Goal: Task Accomplishment & Management: Manage account settings

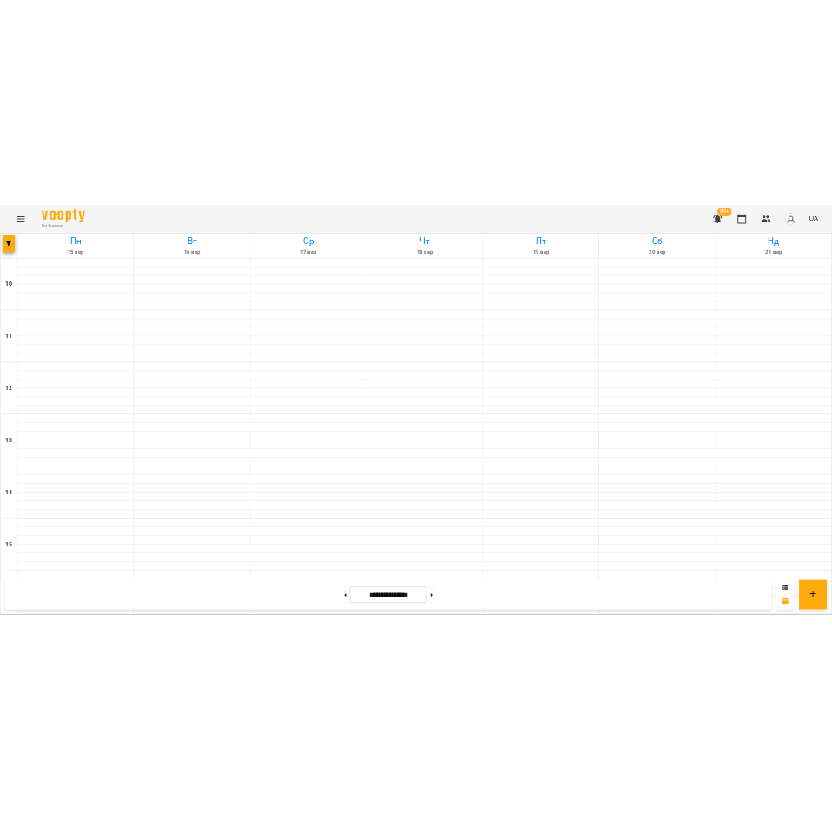
scroll to position [719, 0]
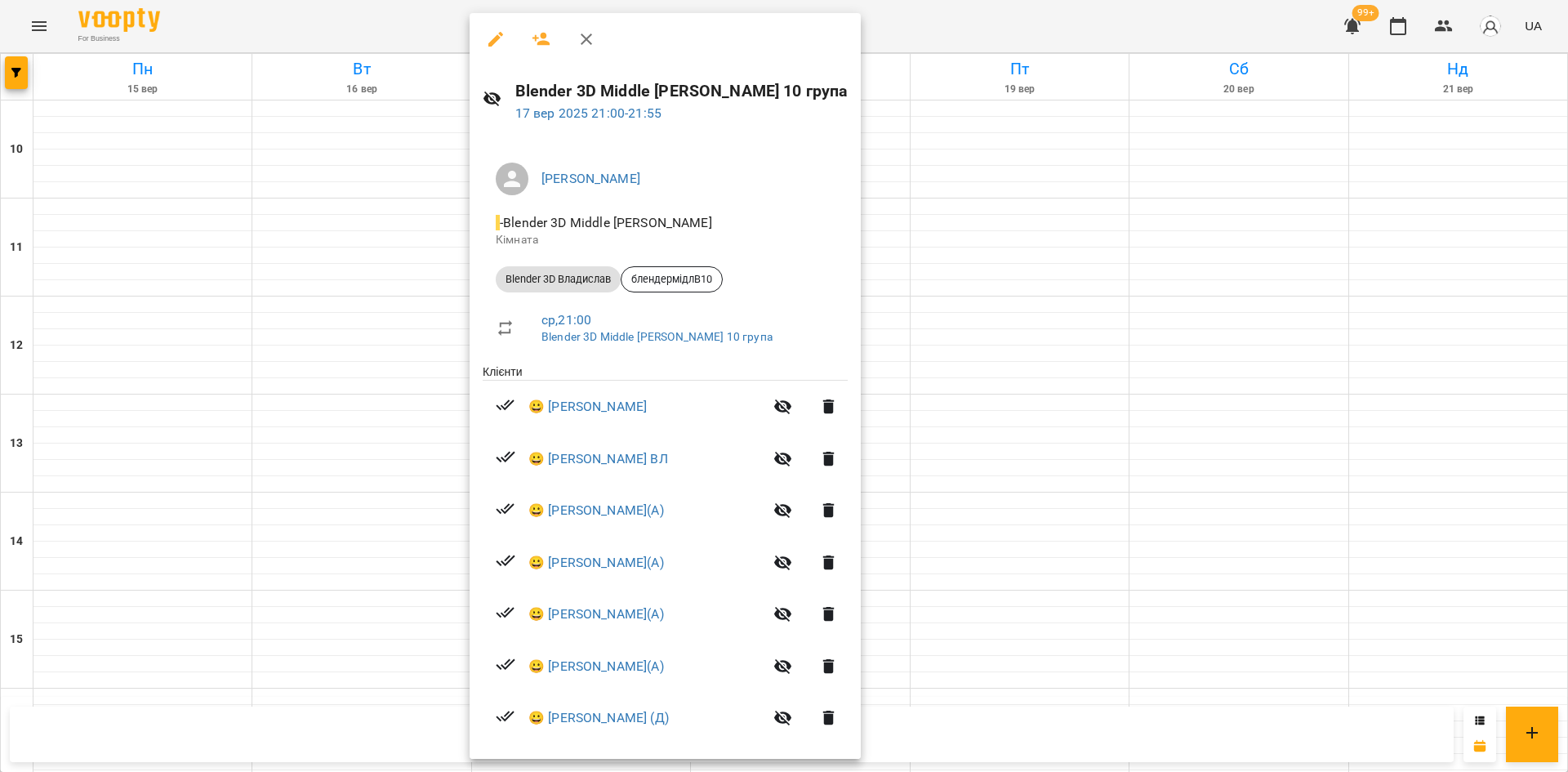
click at [1384, 449] on div at bounding box center [784, 386] width 1568 height 772
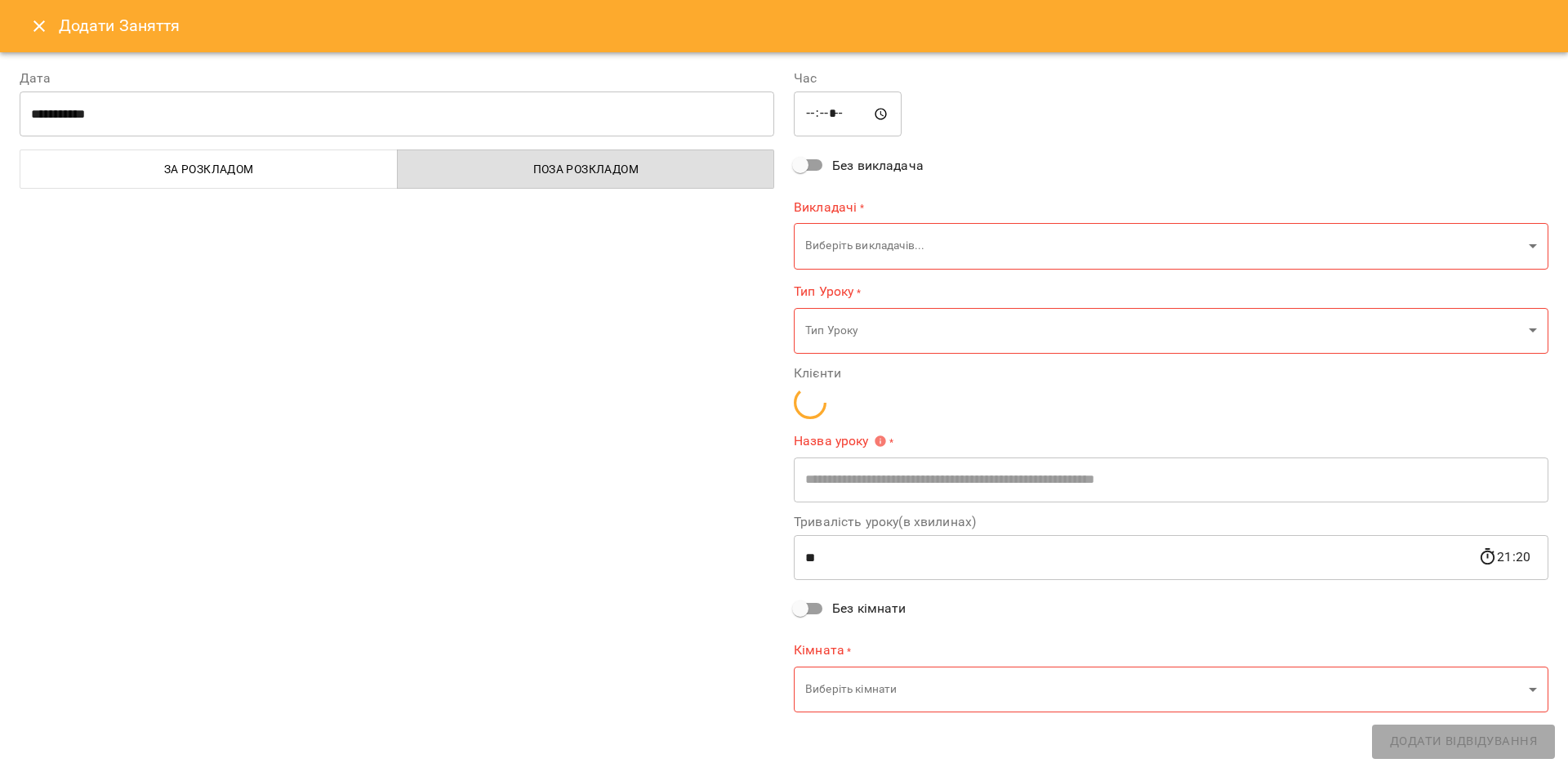
type input "**********"
type input "**"
type input "**********"
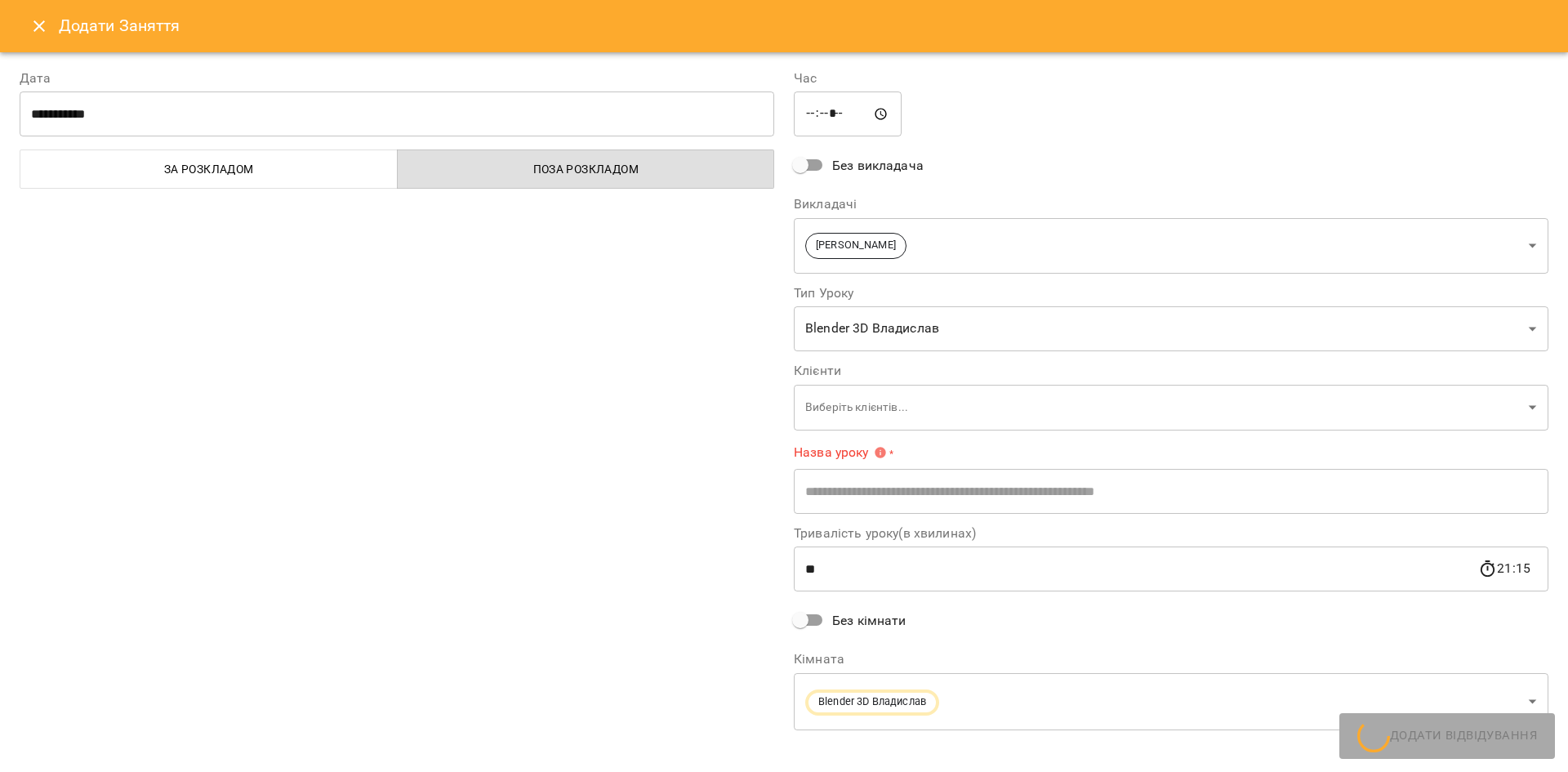
click at [67, 31] on h6 "Додати Заняття" at bounding box center [804, 25] width 1489 height 25
drag, startPoint x: 67, startPoint y: 31, endPoint x: 143, endPoint y: 65, distance: 83.3
click at [67, 31] on h6 "Додати Заняття" at bounding box center [804, 25] width 1489 height 25
click at [20, 26] on button "Close" at bounding box center [39, 26] width 39 height 39
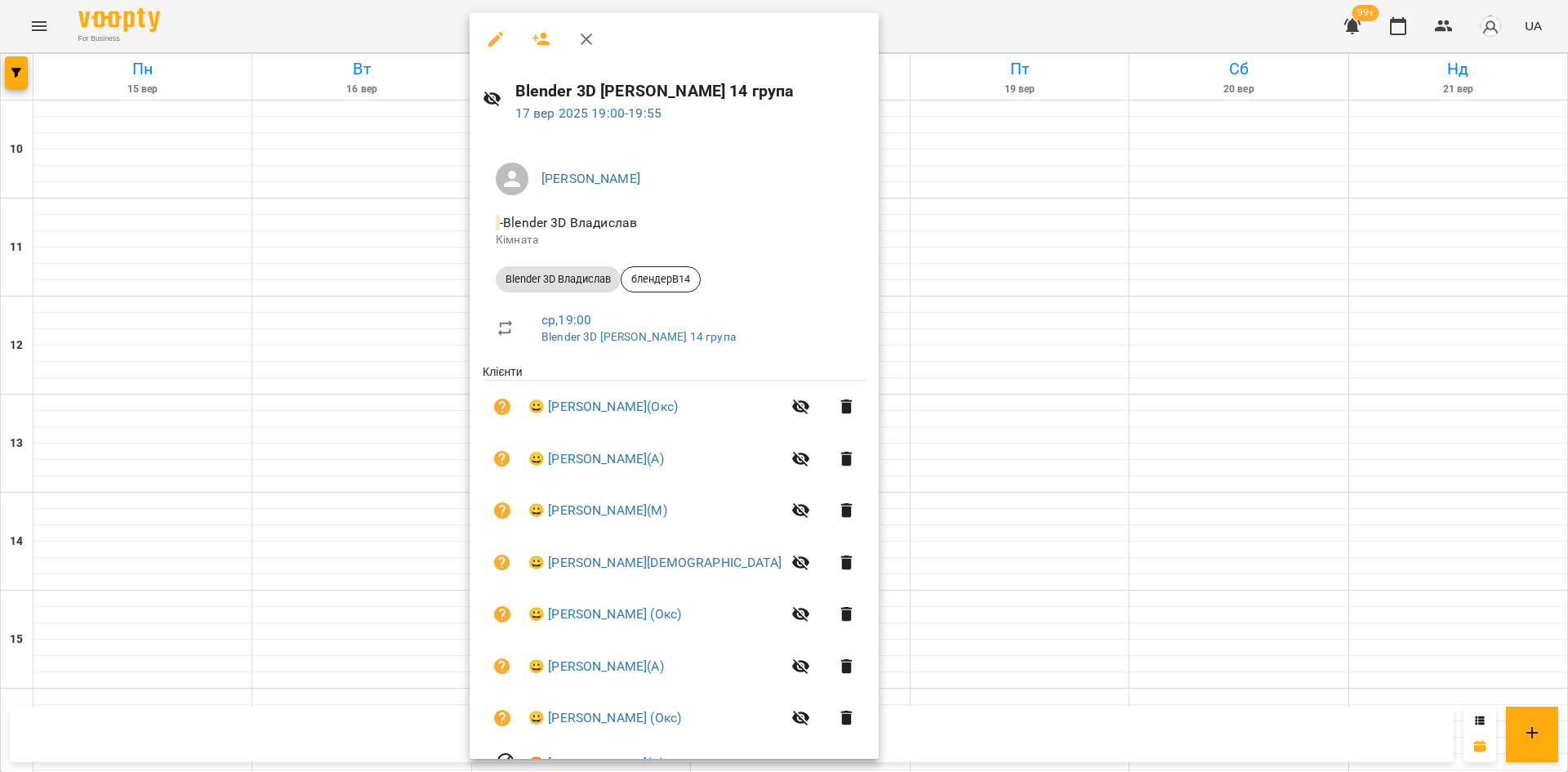
click at [479, 46] on button "button" at bounding box center [495, 39] width 39 height 39
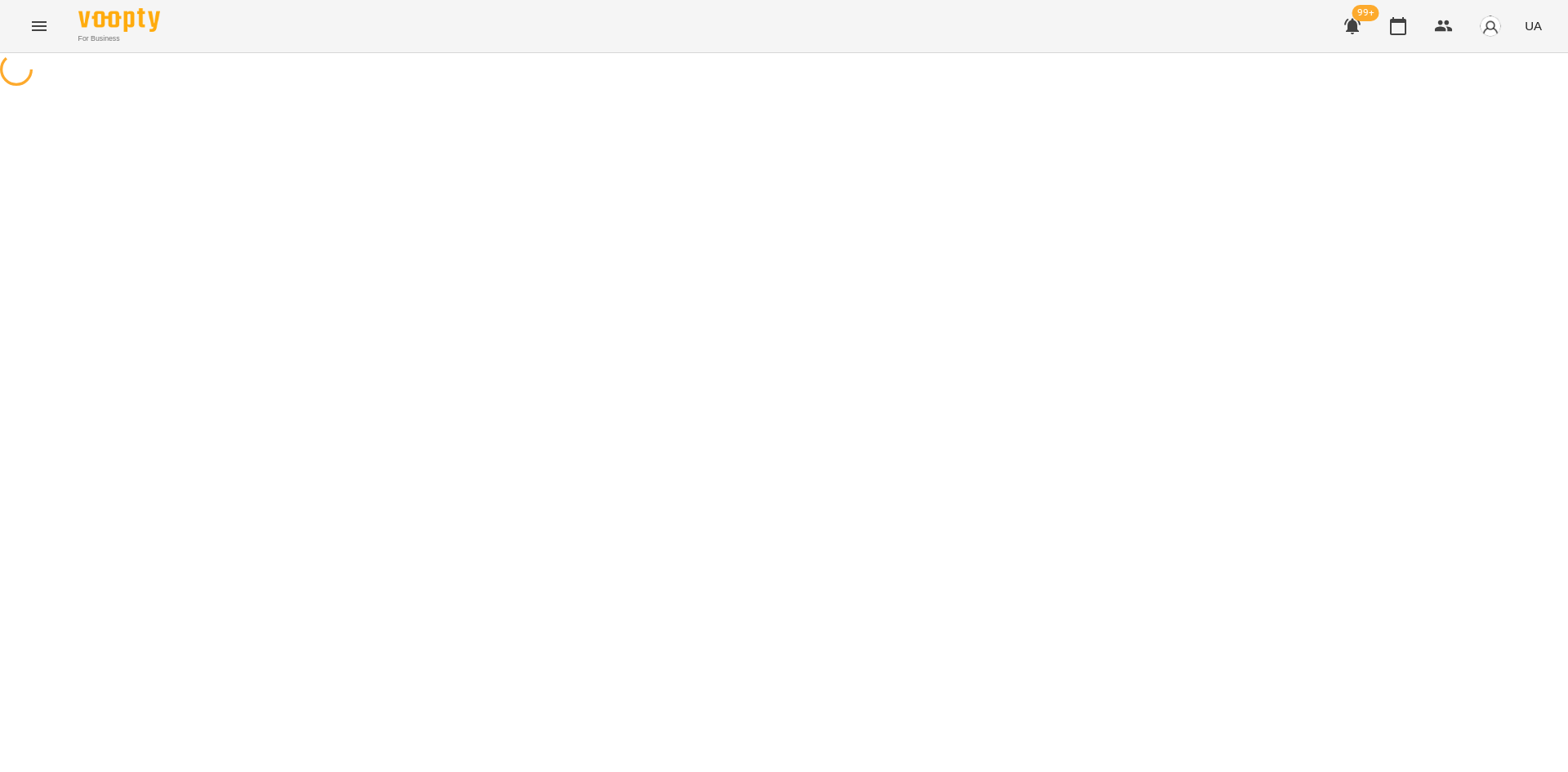
select select "**********"
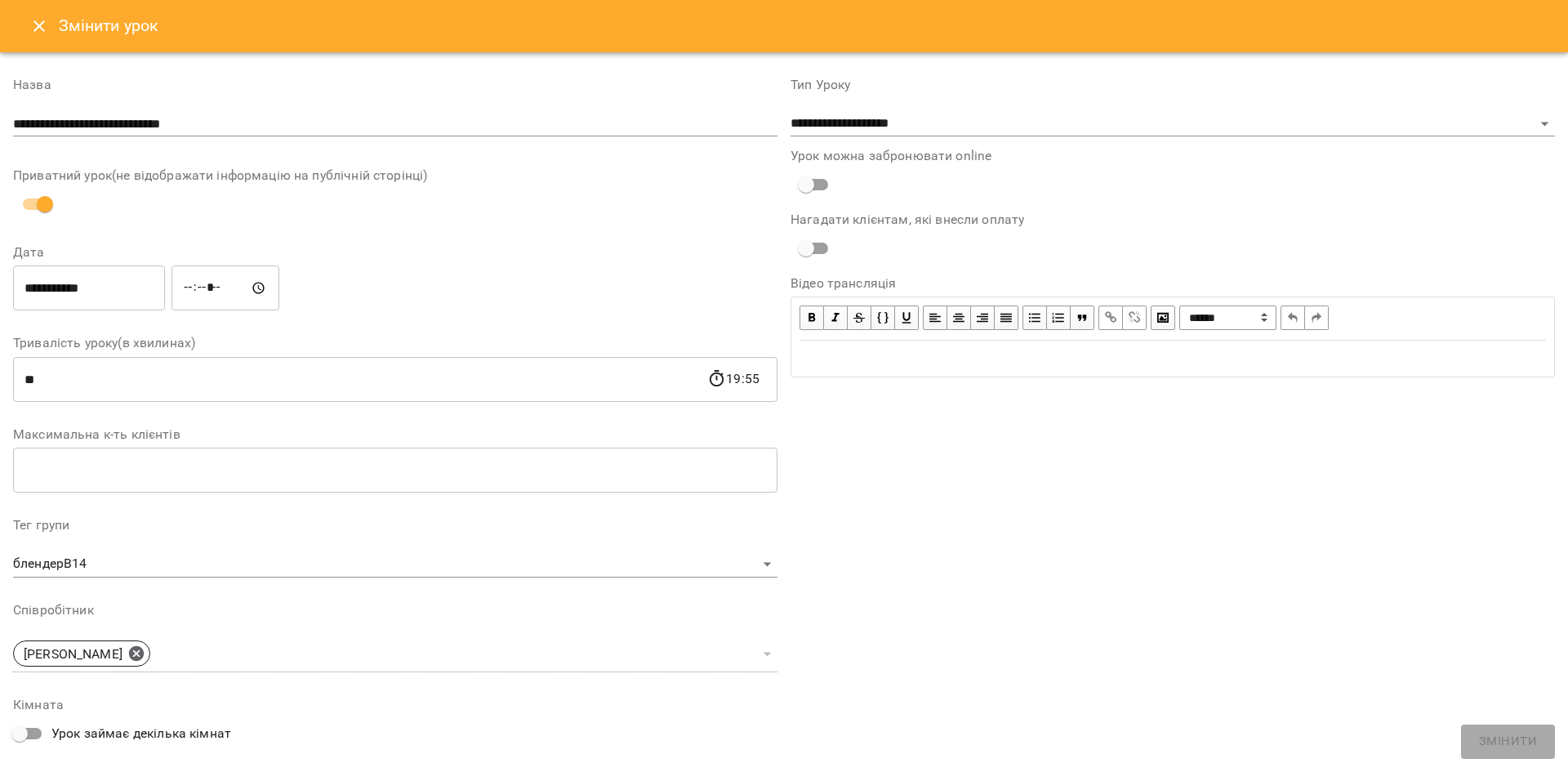
click at [42, 24] on icon "Close" at bounding box center [39, 25] width 20 height 20
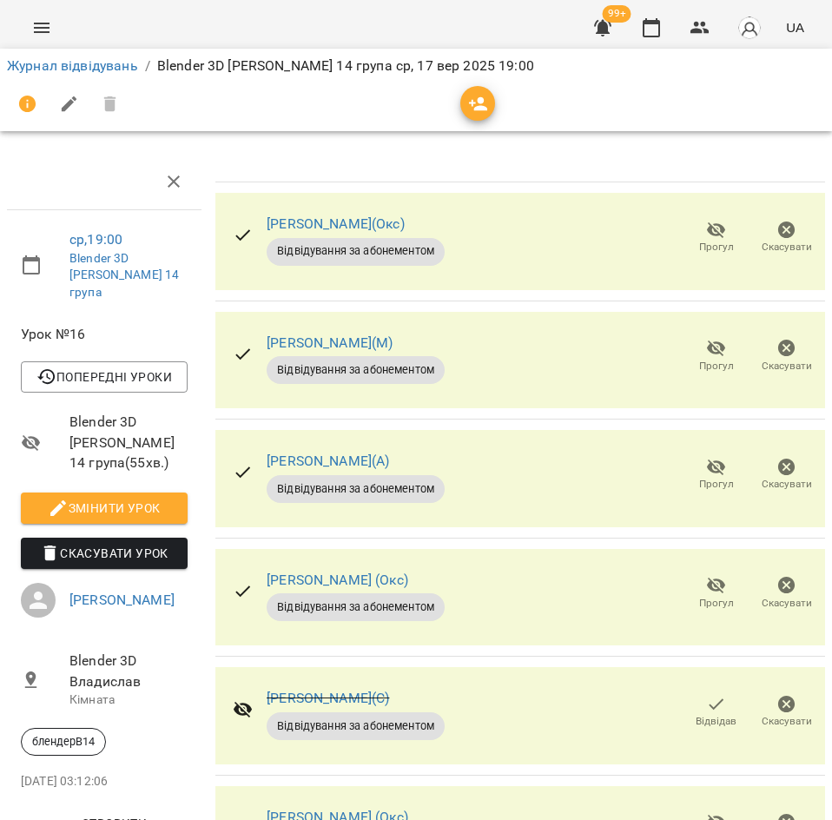
drag, startPoint x: 459, startPoint y: 224, endPoint x: 246, endPoint y: 218, distance: 213.8
click at [246, 218] on div "[PERSON_NAME](Окс) Відвідування за абонементом Прогул Скасувати" at bounding box center [520, 241] width 611 height 97
copy link "[PERSON_NAME](Окс)"
drag, startPoint x: 497, startPoint y: 340, endPoint x: 259, endPoint y: 342, distance: 238.0
click at [259, 342] on div "[PERSON_NAME](М) Відвідування за абонементом Прогул Скасувати" at bounding box center [520, 360] width 611 height 97
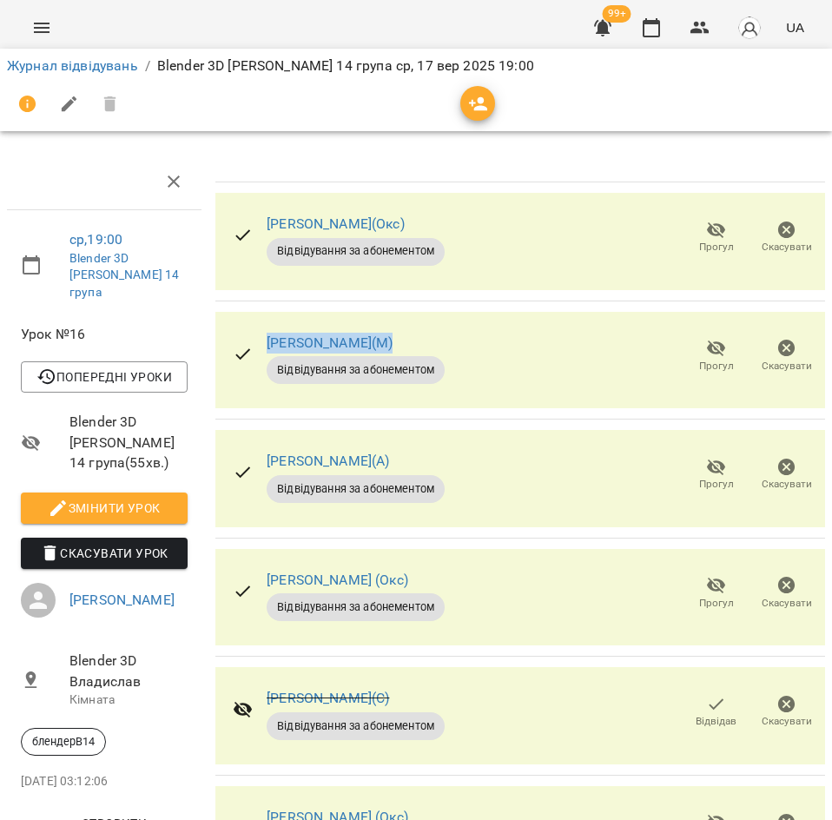
copy link "[PERSON_NAME](М)"
click at [479, 439] on div "[PERSON_NAME](А) Відвідування за абонементом Прогул Скасувати" at bounding box center [520, 478] width 611 height 97
drag, startPoint x: 352, startPoint y: 438, endPoint x: 261, endPoint y: 445, distance: 90.6
click at [261, 445] on div "[PERSON_NAME](А) Відвідування за абонементом Прогул Скасувати" at bounding box center [520, 478] width 611 height 97
copy link "[PERSON_NAME](А)"
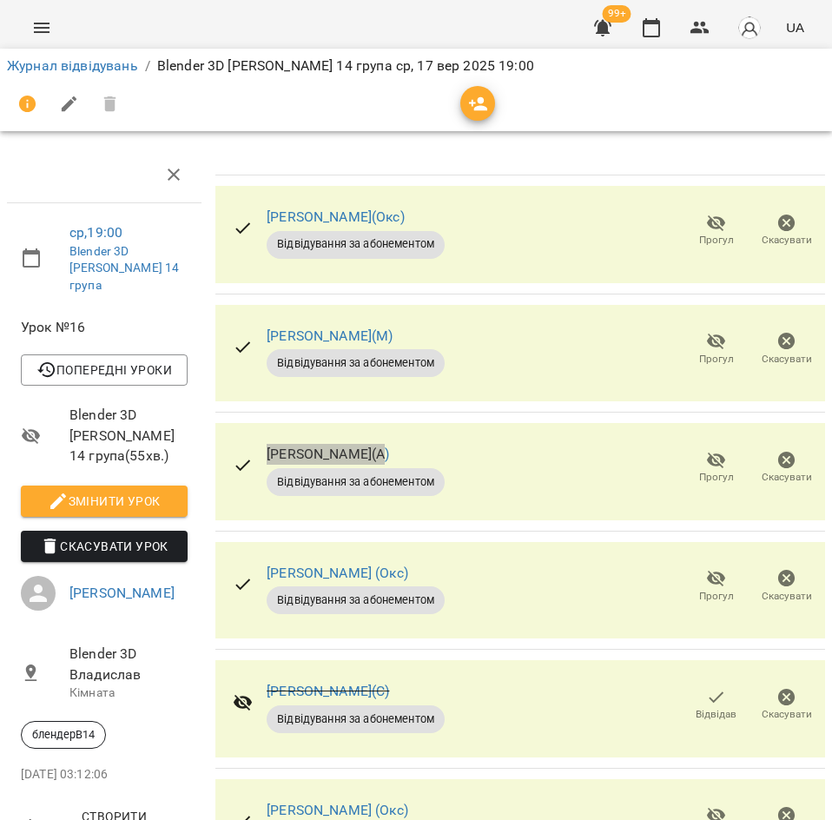
scroll to position [174, 0]
click at [552, 542] on div "[PERSON_NAME] (Окс) Відвідування за абонементом Прогул Скасувати" at bounding box center [520, 590] width 611 height 97
drag, startPoint x: 497, startPoint y: 388, endPoint x: 264, endPoint y: 399, distance: 233.0
click at [264, 542] on div "[PERSON_NAME] (Окс) Відвідування за абонементом Прогул Скасувати" at bounding box center [520, 590] width 611 height 97
copy link "[PERSON_NAME] (Окс)"
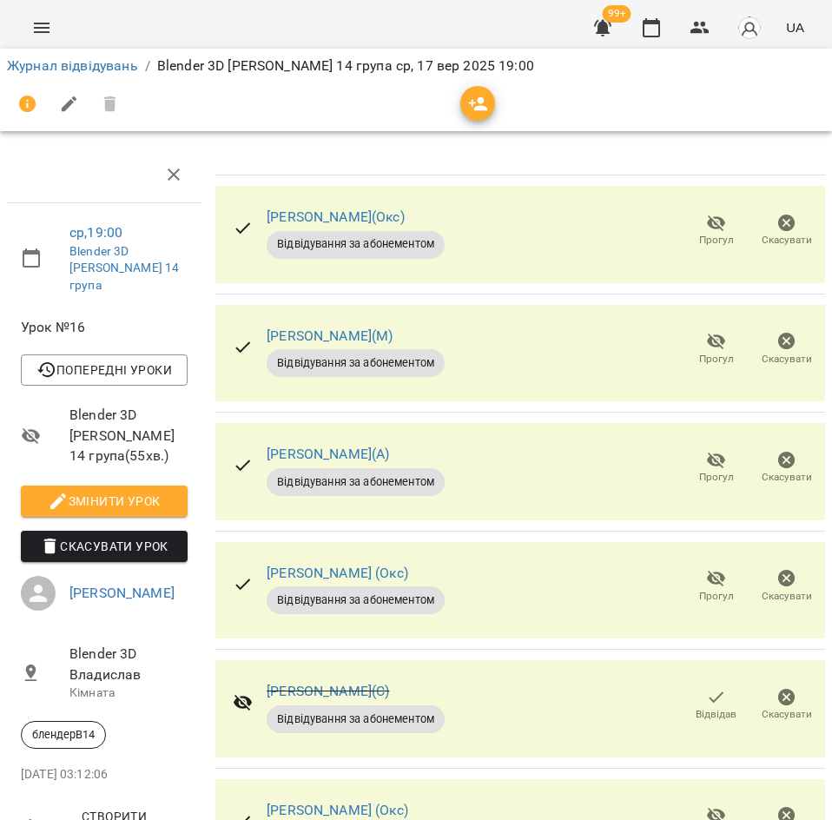
click at [542, 660] on div "[PERSON_NAME](С) Відвідування за абонементом Відвідав [GEOGRAPHIC_DATA]" at bounding box center [520, 708] width 611 height 97
drag, startPoint x: 405, startPoint y: 516, endPoint x: 264, endPoint y: 512, distance: 140.8
click at [264, 660] on div "[PERSON_NAME](С) Відвідування за абонементом Відвідав [GEOGRAPHIC_DATA]" at bounding box center [520, 708] width 611 height 97
copy link "[PERSON_NAME](С)"
click at [543, 660] on div "[PERSON_NAME](С) Відвідування за абонементом Відвідав [GEOGRAPHIC_DATA]" at bounding box center [520, 708] width 611 height 97
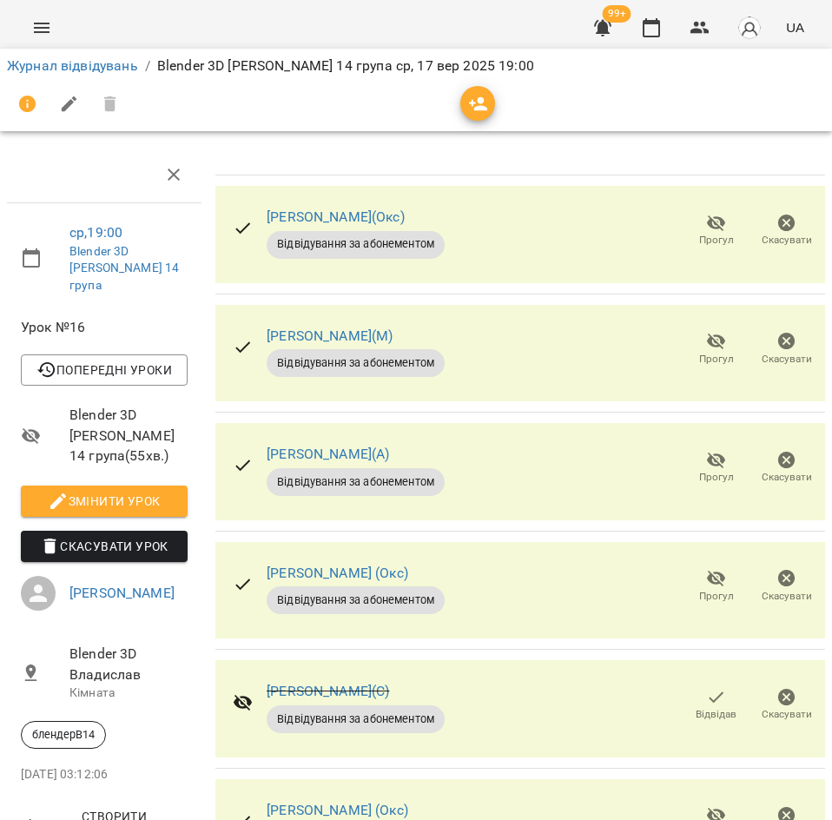
scroll to position [339, 0]
drag, startPoint x: 478, startPoint y: 466, endPoint x: 265, endPoint y: 460, distance: 212.9
click at [265, 779] on div "[PERSON_NAME] (Окс) Відвідування за абонементом Прогул Скасувати" at bounding box center [520, 827] width 611 height 97
copy link "[PERSON_NAME] (Окс)"
drag, startPoint x: 407, startPoint y: 598, endPoint x: 261, endPoint y: 597, distance: 145.9
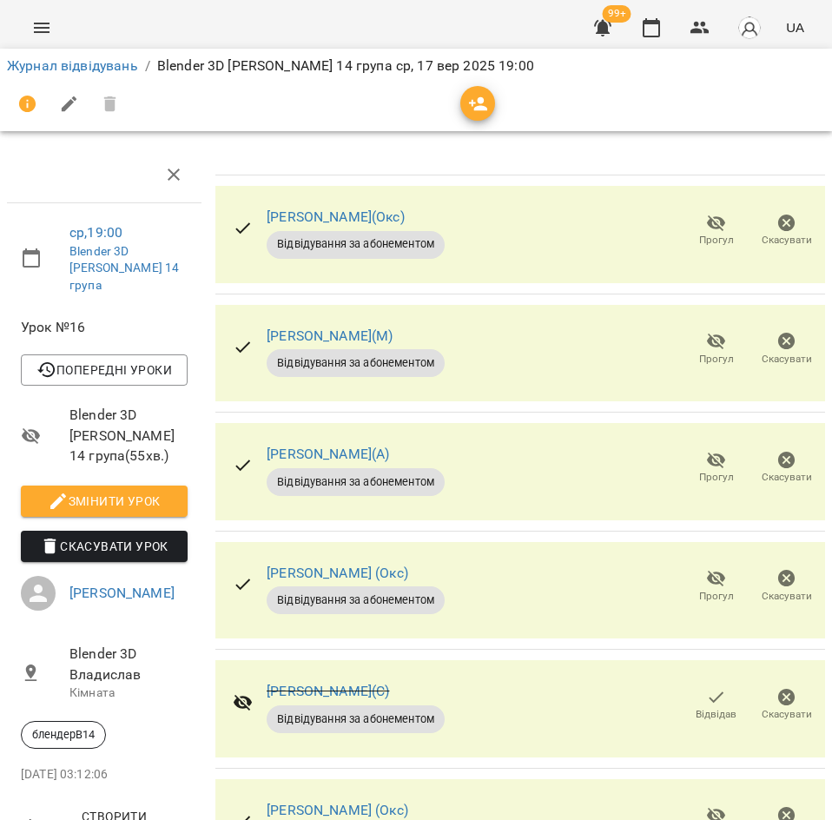
copy link "[PERSON_NAME](А)"
drag, startPoint x: 492, startPoint y: 700, endPoint x: 261, endPoint y: 693, distance: 231.1
copy link "[PERSON_NAME][DEMOGRAPHIC_DATA]"
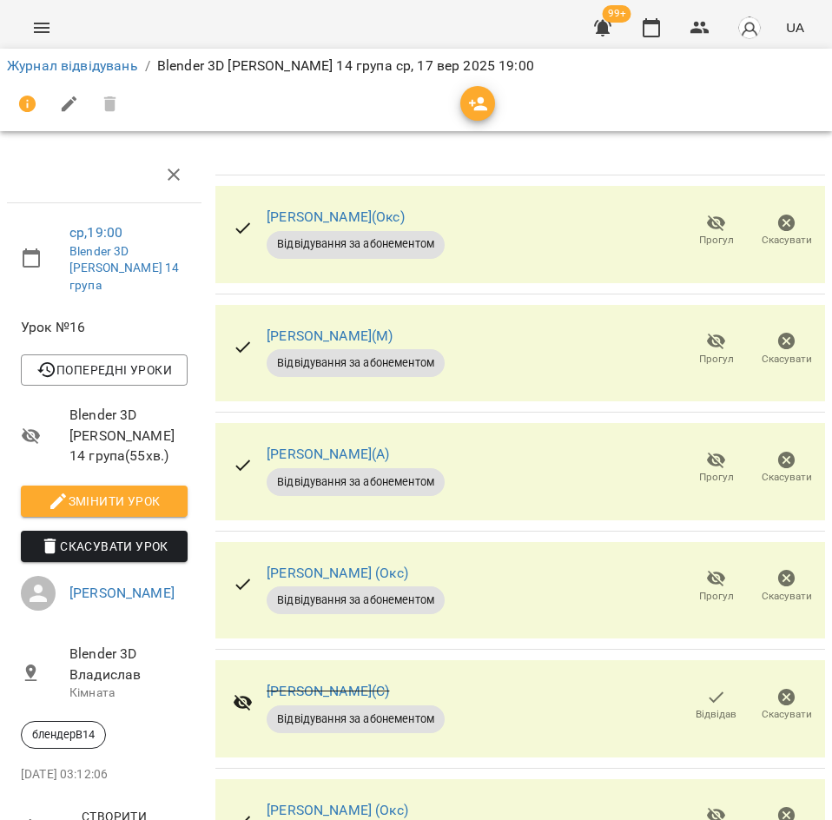
scroll to position [0, 0]
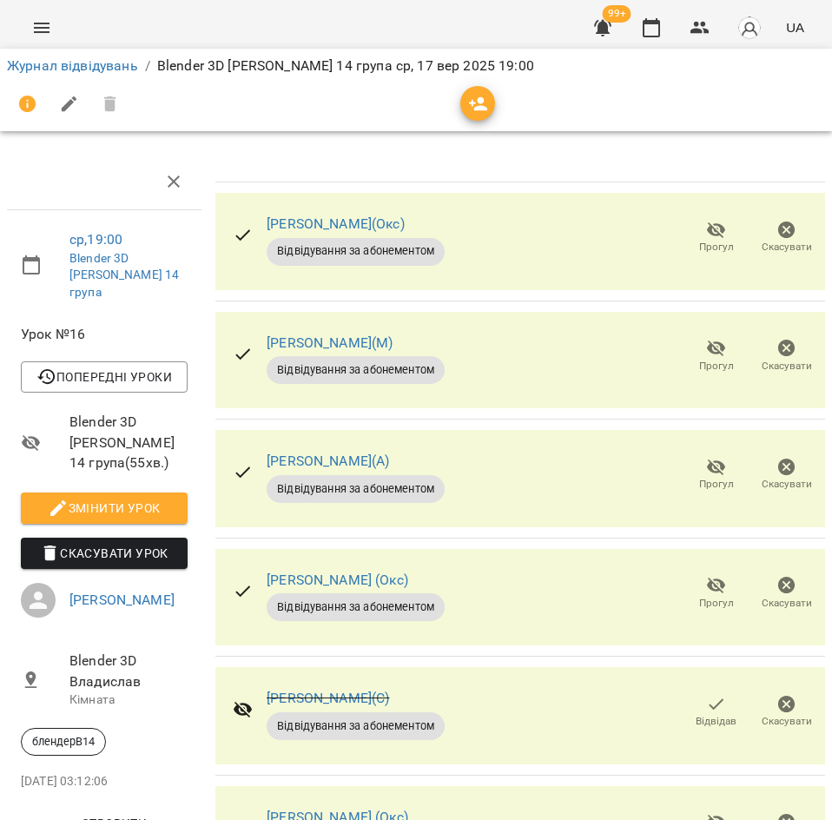
click at [476, 557] on div "[PERSON_NAME] (Окс) Відвідування за абонементом Прогул Скасувати" at bounding box center [520, 597] width 611 height 97
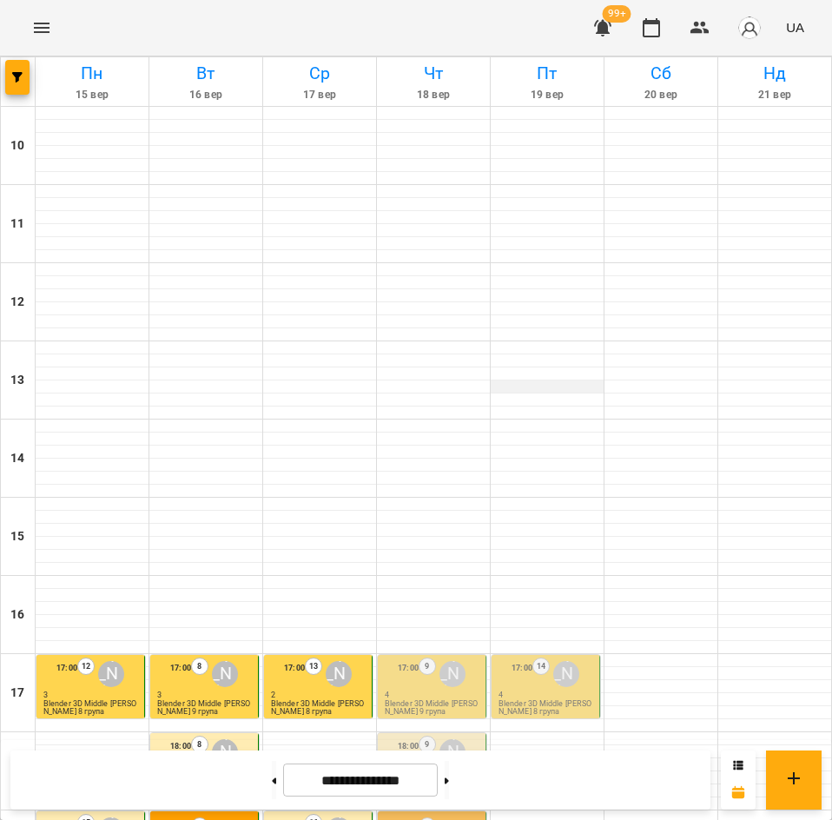
scroll to position [381, 0]
